Goal: Check status: Verify the current state of an ongoing process or item

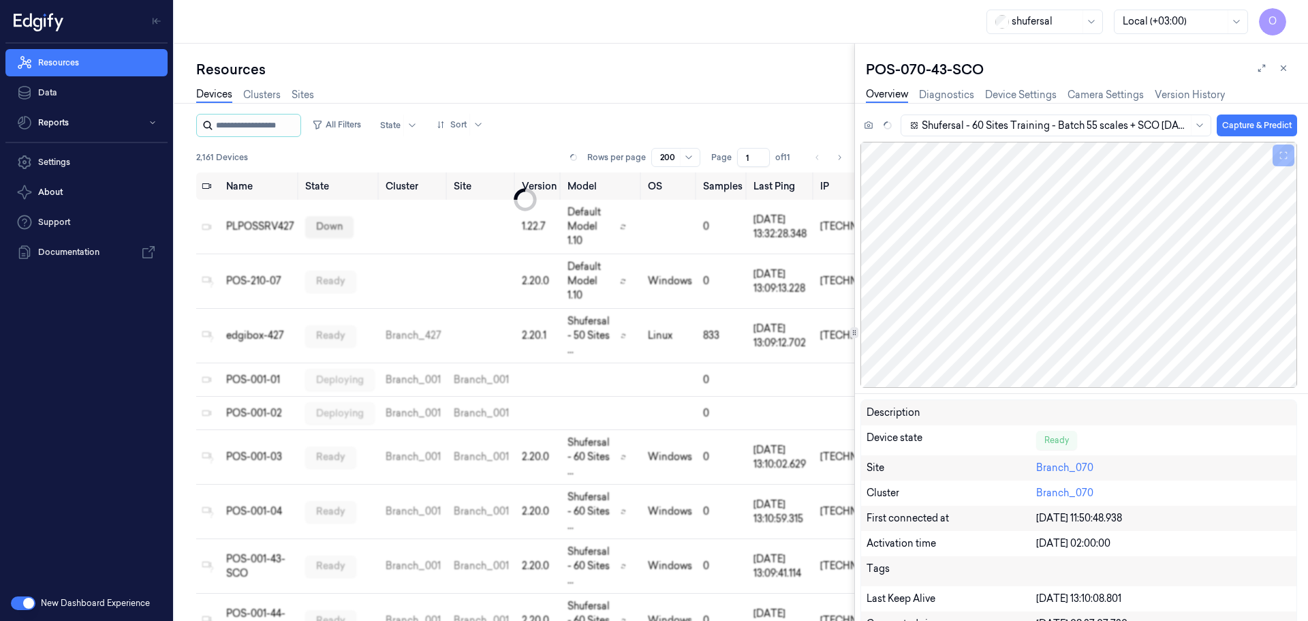
click at [231, 123] on input "string" at bounding box center [257, 125] width 82 height 22
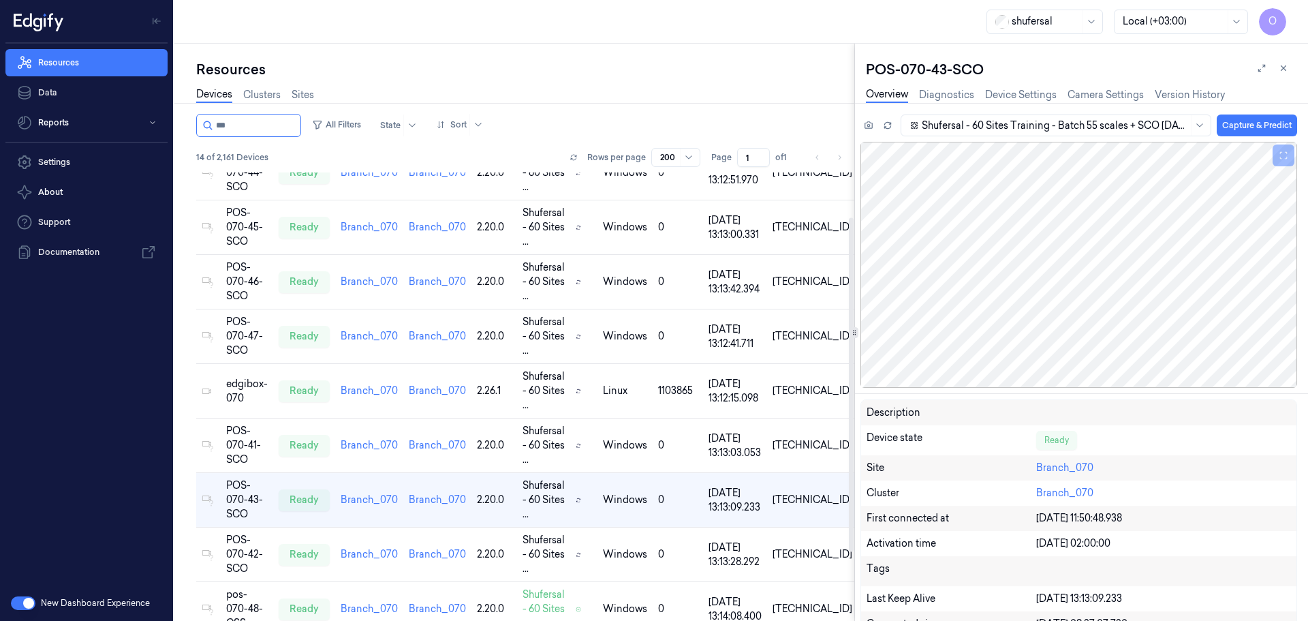
scroll to position [64, 0]
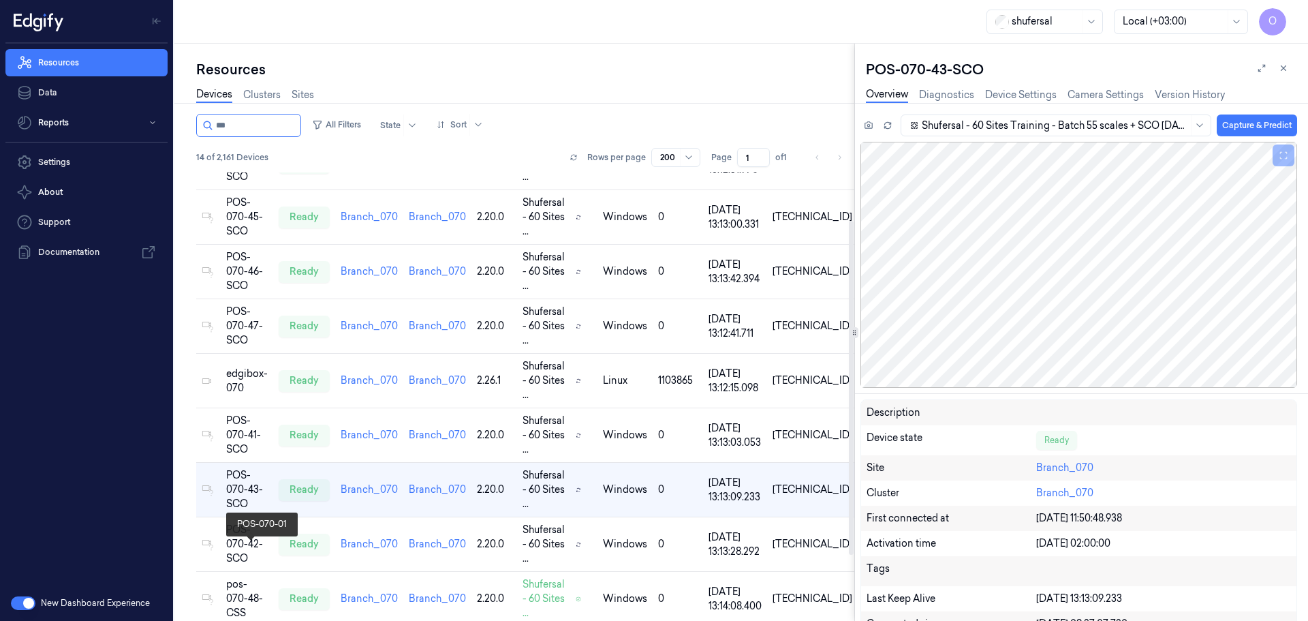
type input "***"
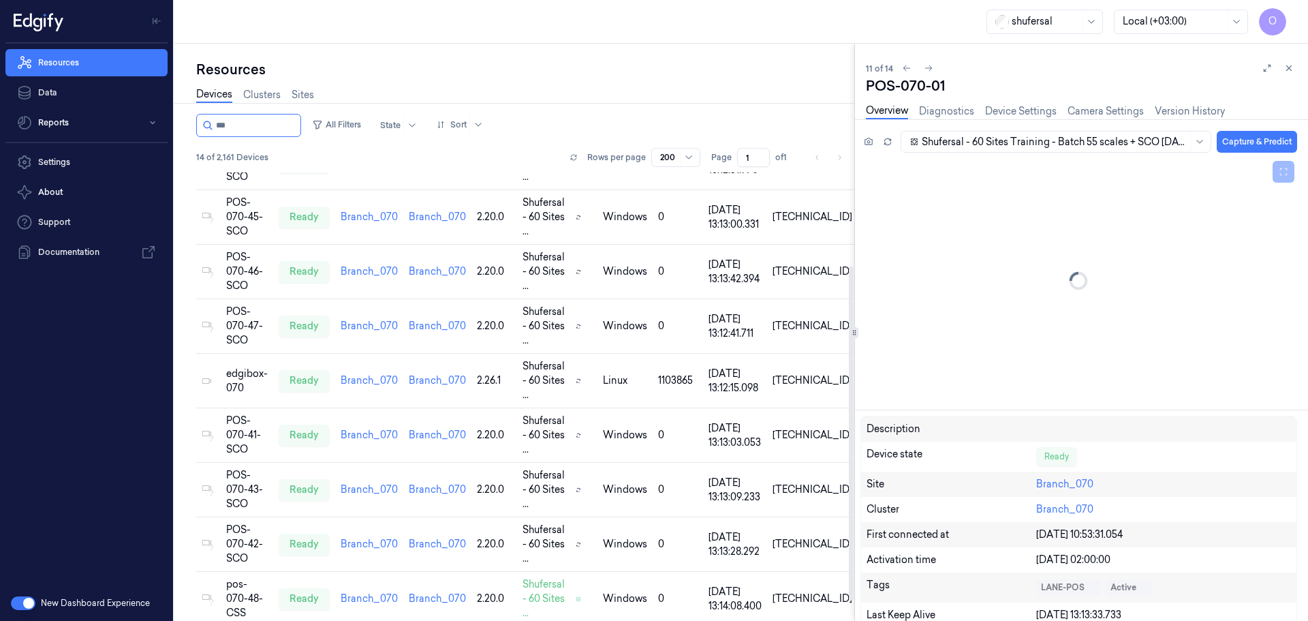
scroll to position [152, 0]
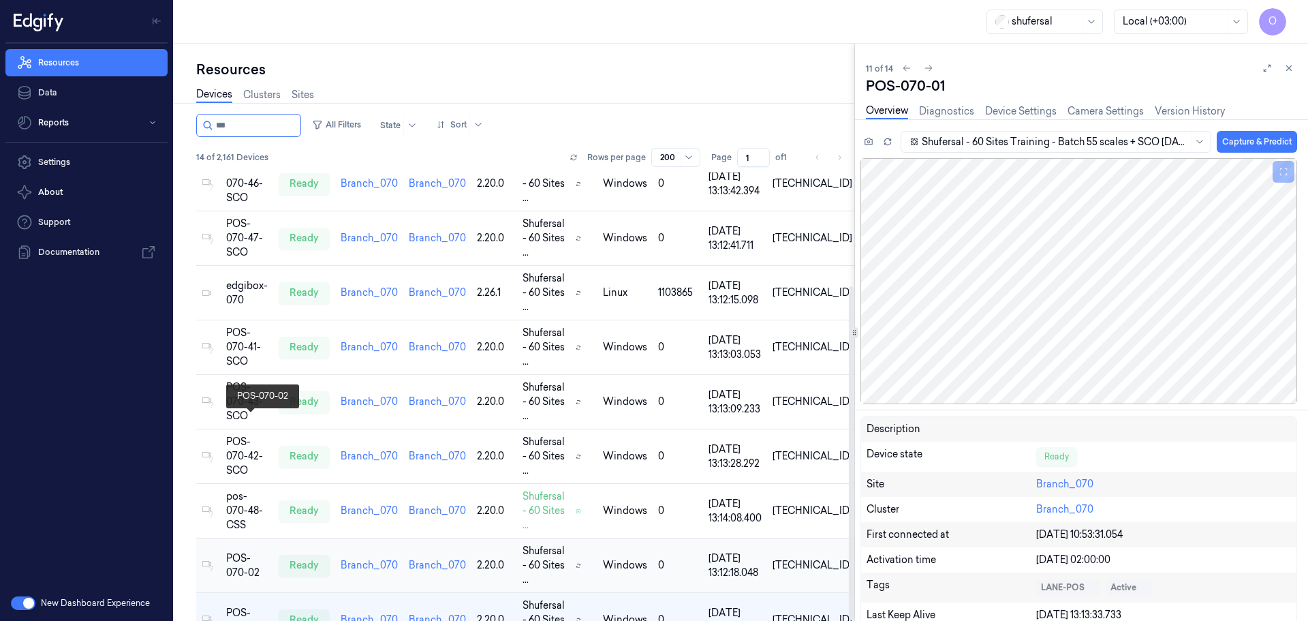
click at [245, 551] on div "POS-070-02" at bounding box center [247, 565] width 42 height 29
click at [259, 551] on div "POS-070-02" at bounding box center [247, 565] width 42 height 29
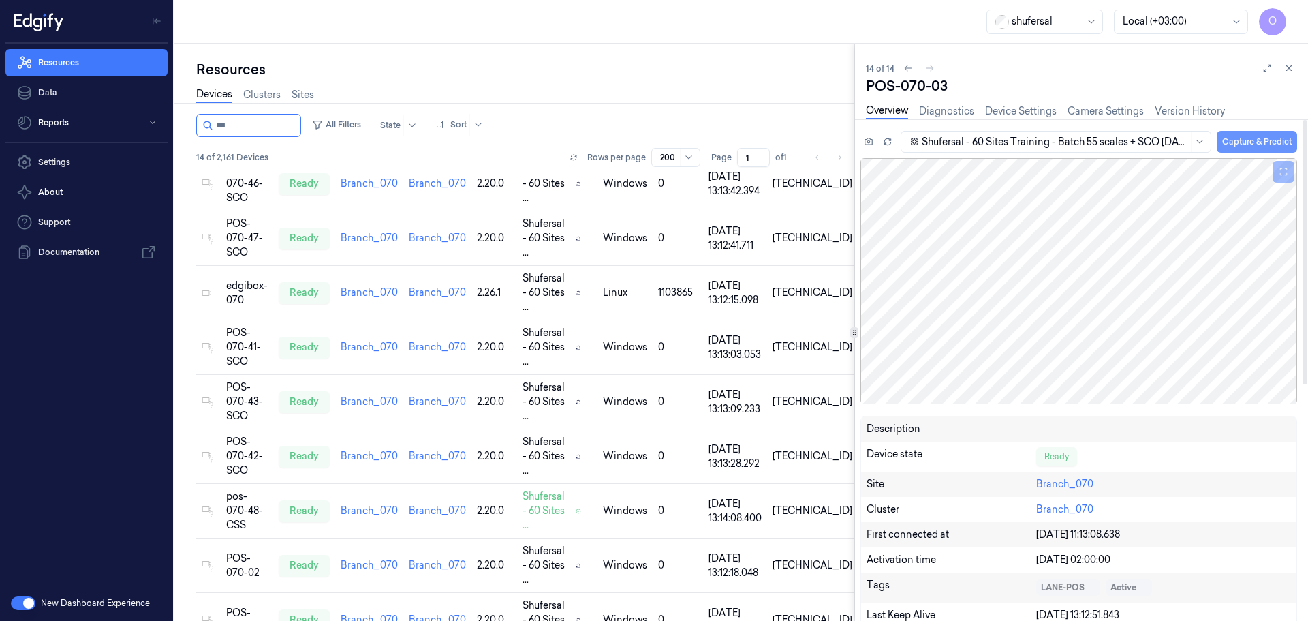
click at [1240, 135] on button "Capture & Predict" at bounding box center [1257, 142] width 80 height 22
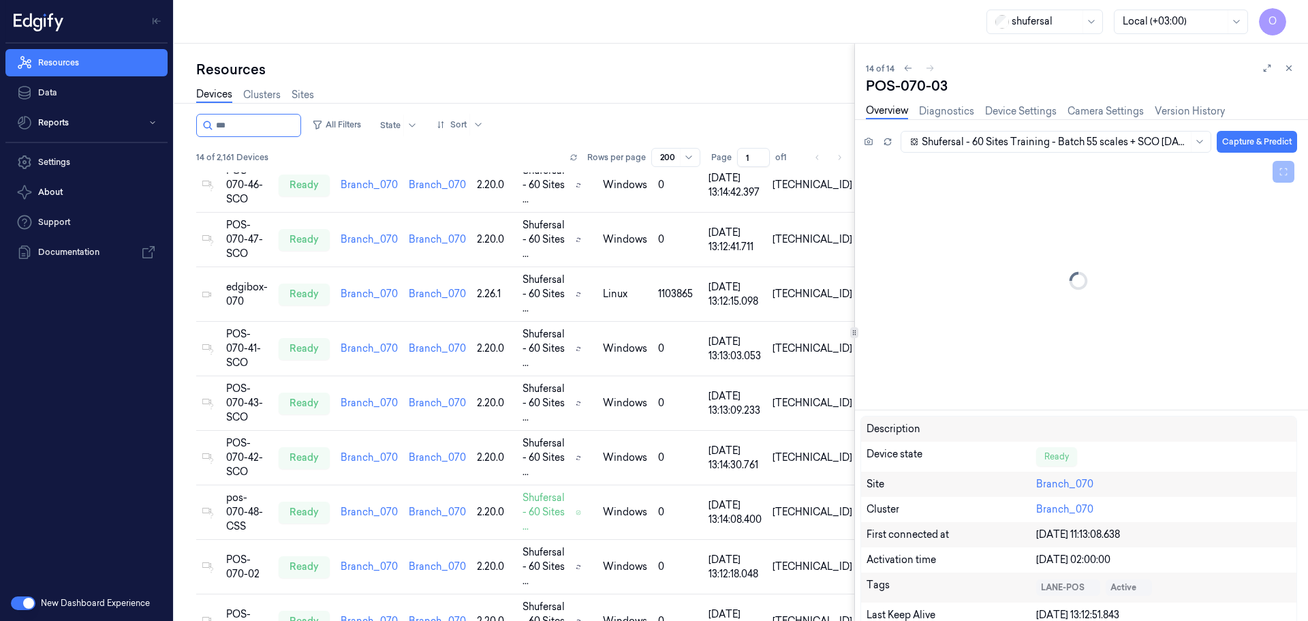
scroll to position [152, 0]
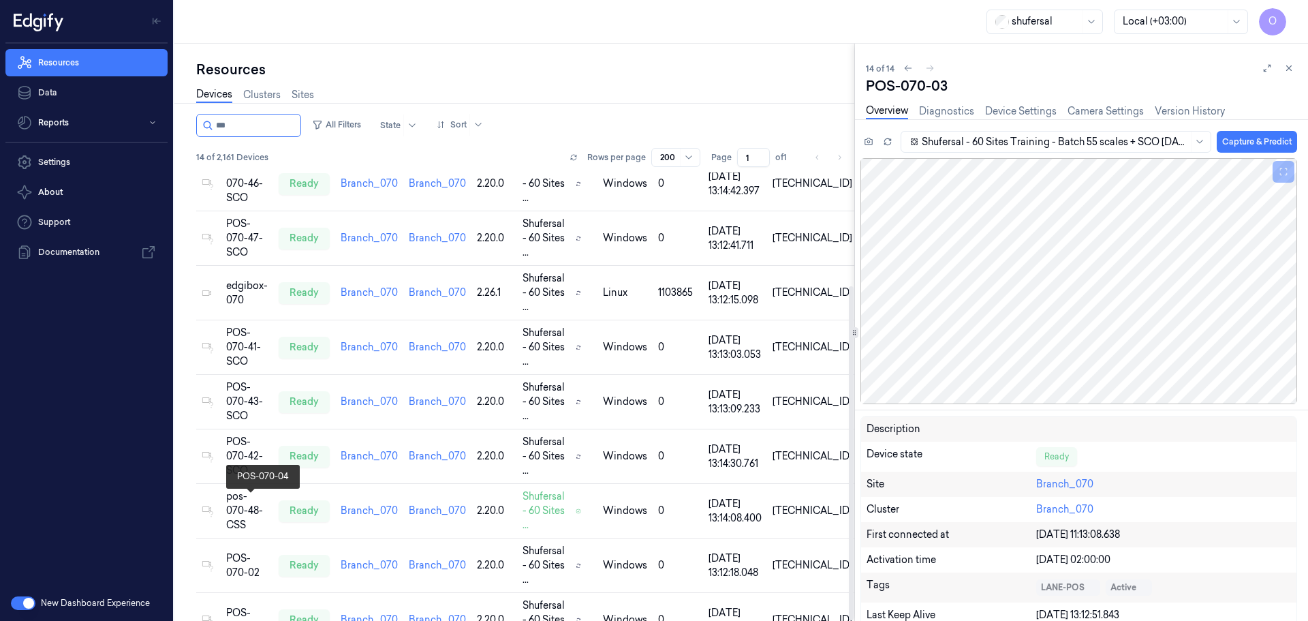
click at [255, 380] on div "POS-070-43-SCO" at bounding box center [247, 401] width 42 height 43
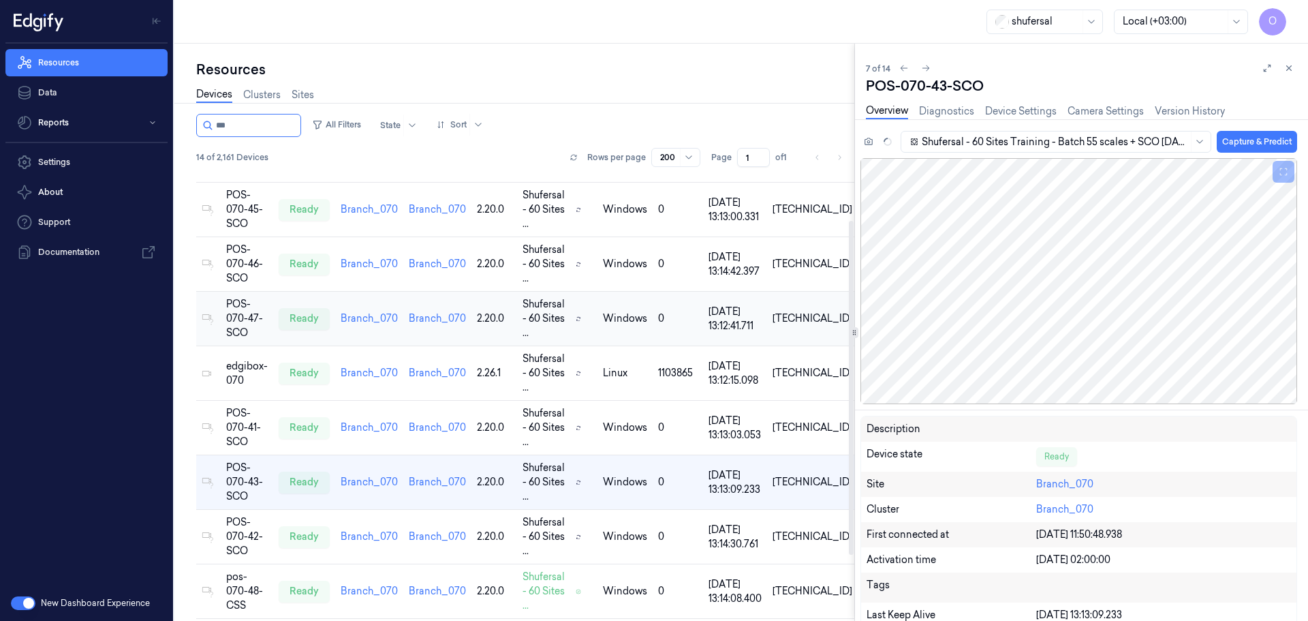
scroll to position [64, 0]
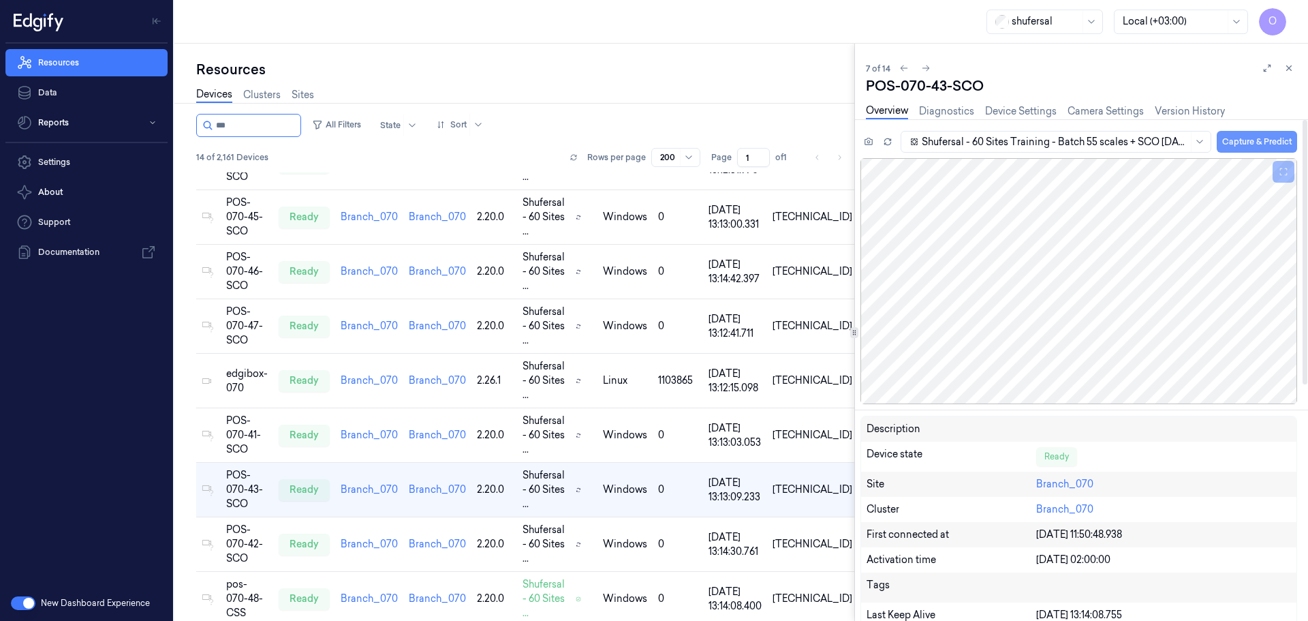
click at [1241, 138] on button "Capture & Predict" at bounding box center [1257, 142] width 80 height 22
